Goal: Task Accomplishment & Management: Manage account settings

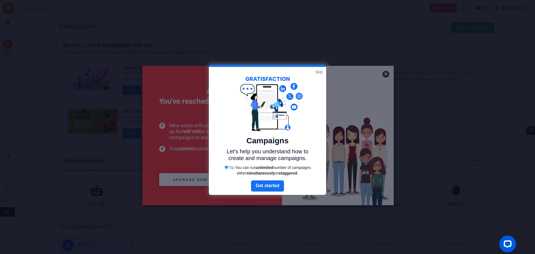
click at [317, 71] on link "Skip" at bounding box center [319, 72] width 8 height 6
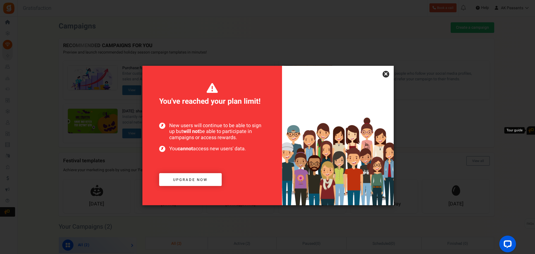
click at [386, 74] on link "×" at bounding box center [385, 74] width 7 height 7
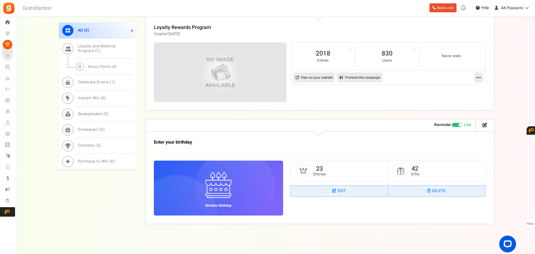
scroll to position [255, 0]
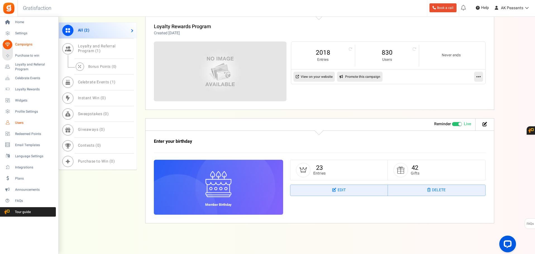
click at [19, 123] on span "Users" at bounding box center [34, 123] width 39 height 5
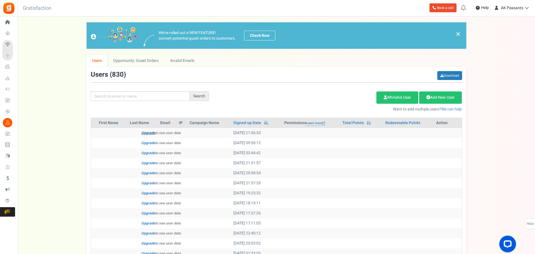
click at [145, 133] on link "Upgrade" at bounding box center [148, 132] width 14 height 5
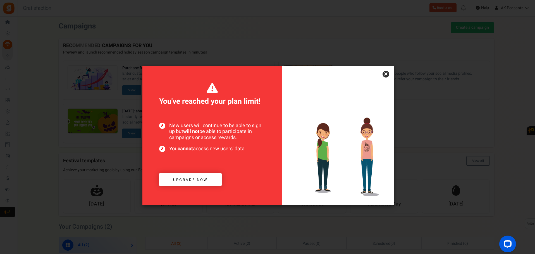
click at [385, 75] on link "×" at bounding box center [385, 74] width 7 height 7
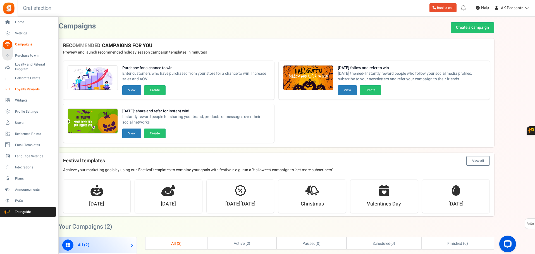
click at [27, 90] on span "Loyalty Rewards" at bounding box center [34, 89] width 39 height 5
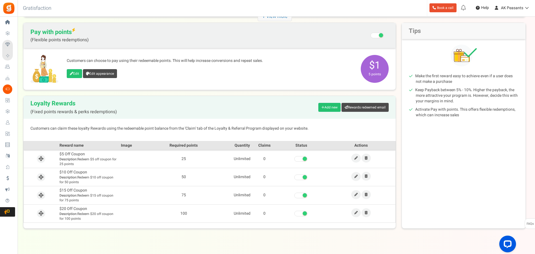
scroll to position [58, 0]
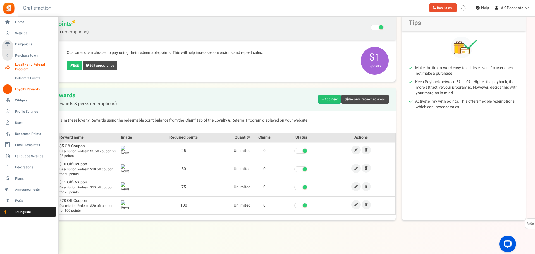
click at [25, 67] on span "Loyalty and Referral Program" at bounding box center [35, 66] width 41 height 9
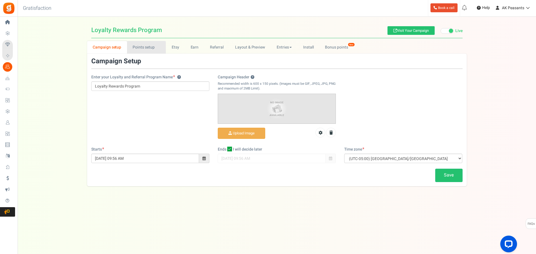
click at [139, 50] on link "Points setup New" at bounding box center [146, 47] width 39 height 13
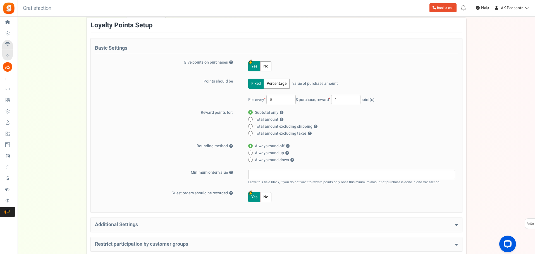
scroll to position [34, 0]
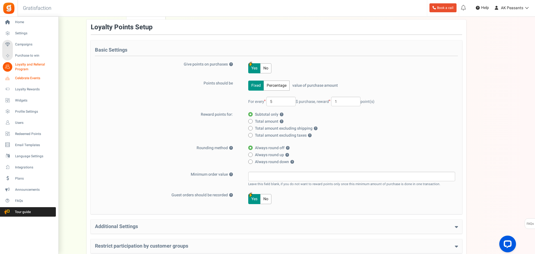
click at [21, 77] on span "Celebrate Events" at bounding box center [34, 78] width 39 height 5
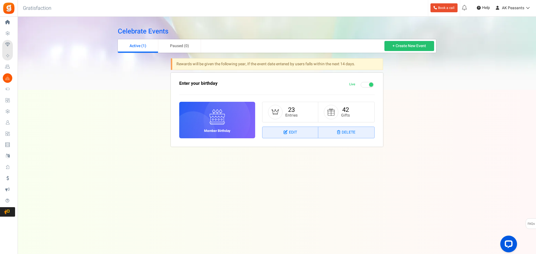
click at [300, 113] on li "23 Entries" at bounding box center [290, 112] width 56 height 20
click at [294, 111] on link "23" at bounding box center [291, 110] width 7 height 9
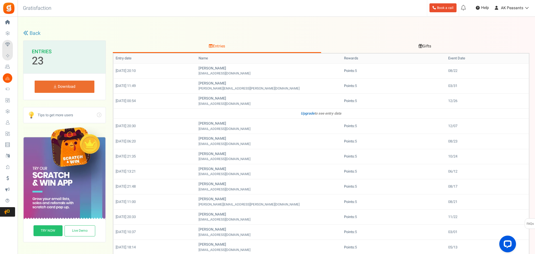
click at [453, 57] on th "Event Date" at bounding box center [487, 59] width 83 height 10
click at [75, 90] on link "Download" at bounding box center [65, 87] width 60 height 12
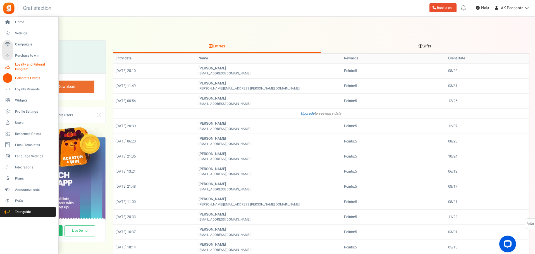
click at [24, 68] on span "Loyalty and Referral Program" at bounding box center [35, 66] width 41 height 9
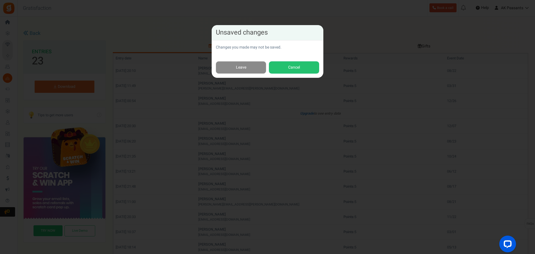
click at [246, 69] on link "Leave" at bounding box center [241, 67] width 50 height 13
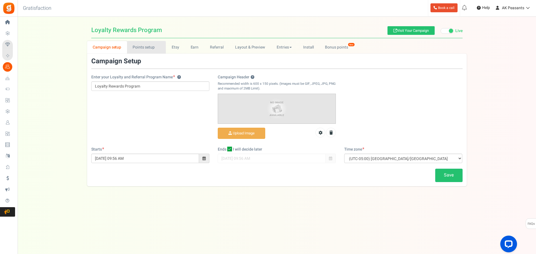
click at [144, 52] on link "Points setup New" at bounding box center [146, 47] width 39 height 13
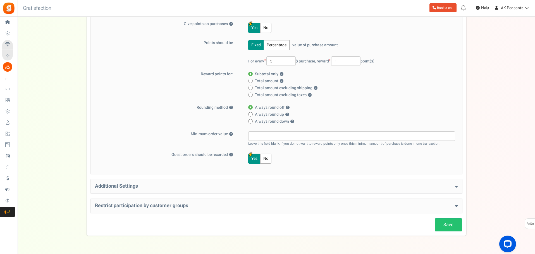
scroll to position [90, 0]
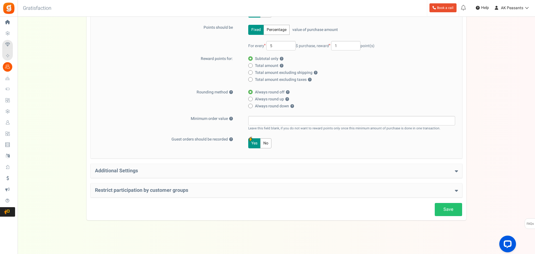
click at [251, 173] on h4 "Additional Settings" at bounding box center [276, 171] width 363 height 6
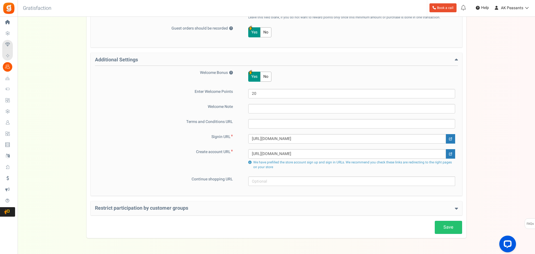
scroll to position [202, 0]
click at [178, 208] on h4 "Restrict participation by customer groups" at bounding box center [276, 208] width 363 height 6
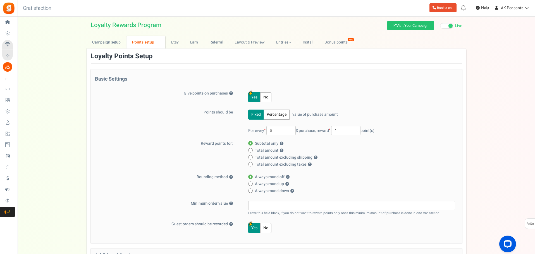
scroll to position [0, 0]
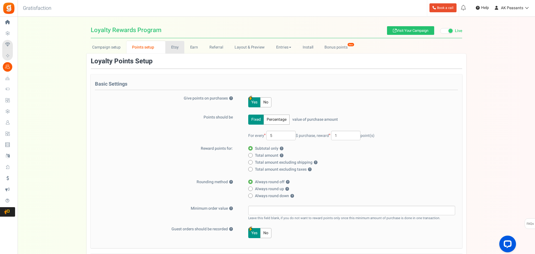
click at [176, 48] on link "Etsy" at bounding box center [174, 47] width 19 height 13
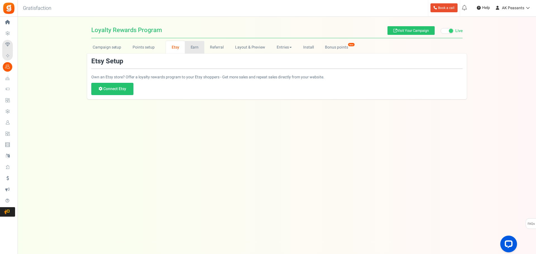
click at [191, 47] on link "Earn" at bounding box center [195, 47] width 20 height 13
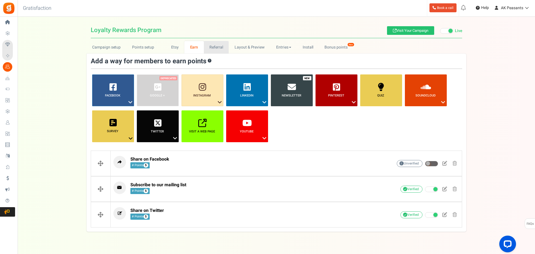
click at [209, 46] on link "Referral" at bounding box center [216, 47] width 25 height 13
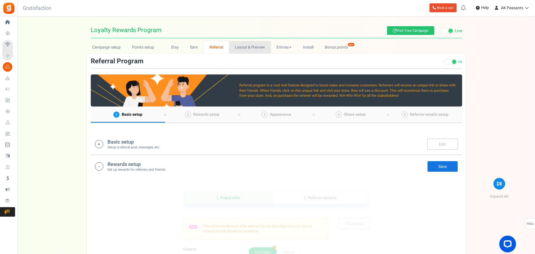
click at [241, 47] on link "Layout & Preview" at bounding box center [250, 47] width 42 height 13
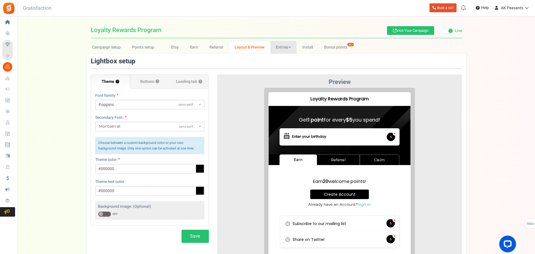
click at [278, 46] on link "Entries" at bounding box center [283, 47] width 27 height 13
click at [332, 47] on link "Bonus points New" at bounding box center [338, 47] width 40 height 13
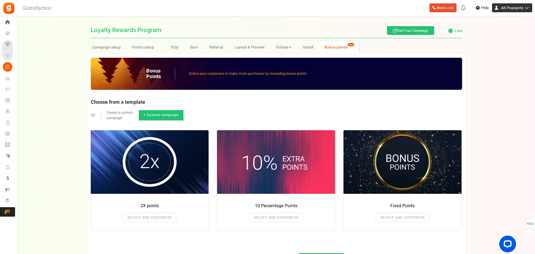
click at [511, 11] on link "AK Peasants" at bounding box center [512, 7] width 40 height 9
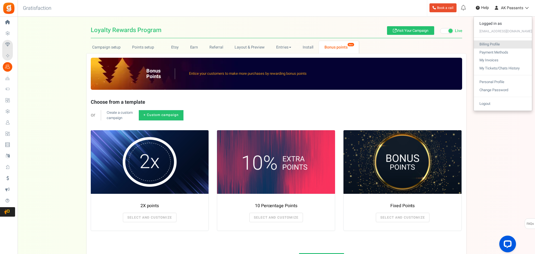
click at [503, 45] on link "Billing Profile" at bounding box center [503, 44] width 58 height 8
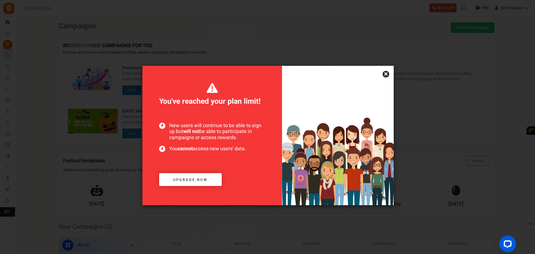
click at [383, 75] on link "×" at bounding box center [385, 74] width 7 height 7
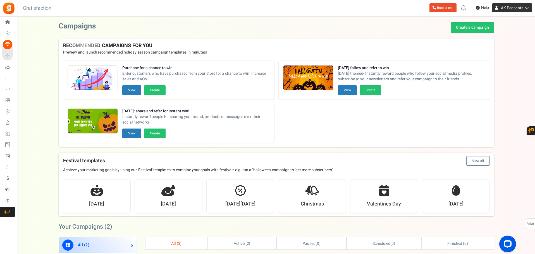
click at [515, 7] on span "AK Peasants" at bounding box center [512, 8] width 22 height 6
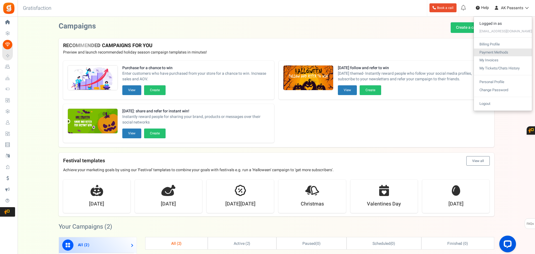
click at [504, 51] on link "Payment Methods" at bounding box center [503, 53] width 58 height 8
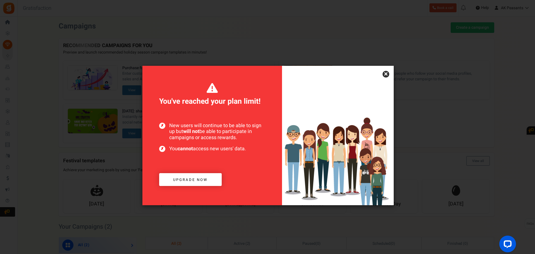
click at [387, 73] on link "×" at bounding box center [385, 74] width 7 height 7
